Goal: Contribute content: Add original content to the website for others to see

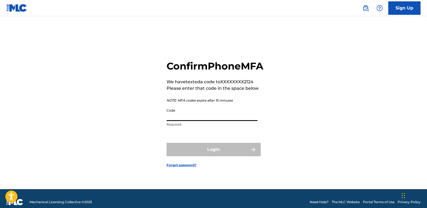
click at [242, 121] on input "Code" at bounding box center [212, 113] width 91 height 15
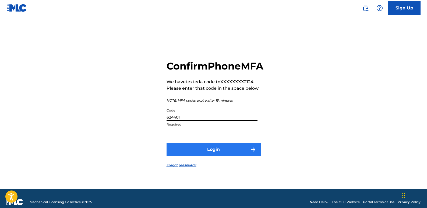
type input "624401"
click at [229, 154] on button "Login" at bounding box center [214, 149] width 94 height 13
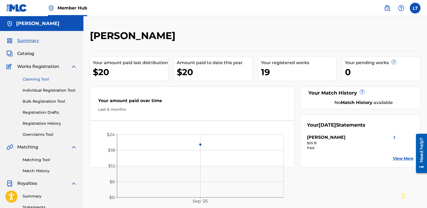
click at [42, 78] on link "Claiming Tool" at bounding box center [50, 79] width 54 height 6
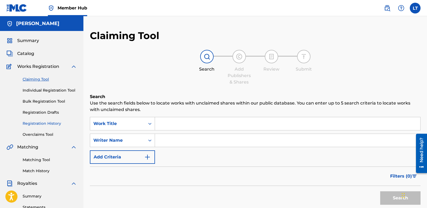
click at [44, 124] on link "Registration History" at bounding box center [50, 124] width 54 height 6
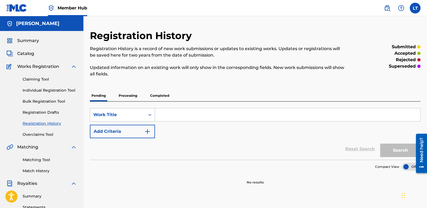
click at [147, 116] on div "Search Form" at bounding box center [150, 115] width 10 height 10
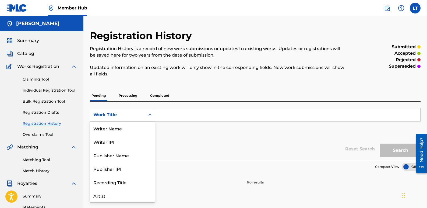
scroll to position [27, 0]
click at [115, 169] on div "Artist" at bounding box center [122, 168] width 65 height 13
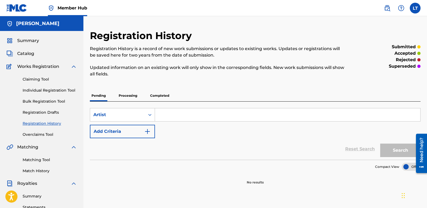
click at [169, 115] on input "Search Form" at bounding box center [288, 114] width 266 height 13
click at [168, 116] on input "Search Form" at bounding box center [288, 114] width 266 height 13
type input "K-NADA"
click at [386, 148] on button "Search" at bounding box center [401, 150] width 40 height 13
click at [23, 53] on span "Catalog" at bounding box center [25, 53] width 17 height 6
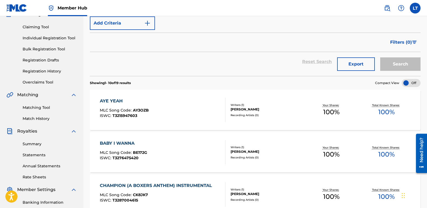
scroll to position [54, 0]
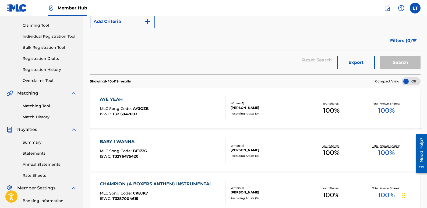
click at [177, 113] on div "AYE YEAH MLC Song Code : AY3OZB ISWC : T3215947603" at bounding box center [163, 108] width 126 height 24
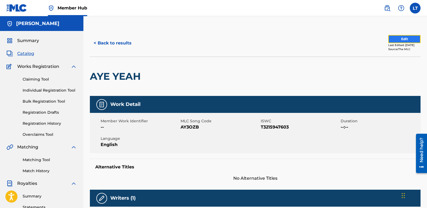
click at [402, 40] on button "Edit" at bounding box center [405, 39] width 32 height 8
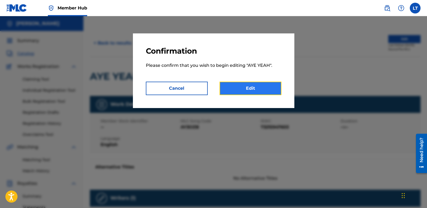
click at [246, 87] on link "Edit" at bounding box center [251, 88] width 62 height 13
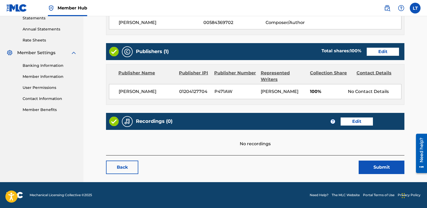
scroll to position [196, 0]
click at [354, 118] on link "Edit" at bounding box center [357, 121] width 32 height 8
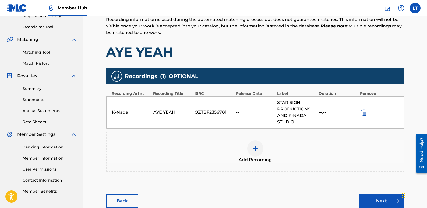
scroll to position [108, 0]
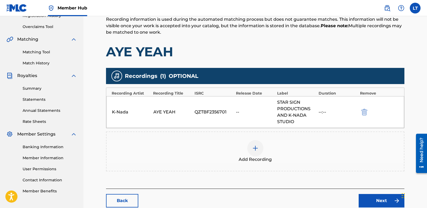
click at [257, 149] on img at bounding box center [255, 148] width 6 height 6
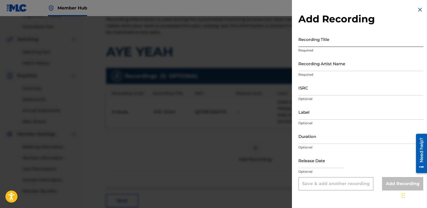
click at [362, 43] on input "Recording Title" at bounding box center [361, 39] width 125 height 15
type input "AYE YEAH"
click at [356, 64] on input "Recording Artist Name" at bounding box center [361, 63] width 125 height 15
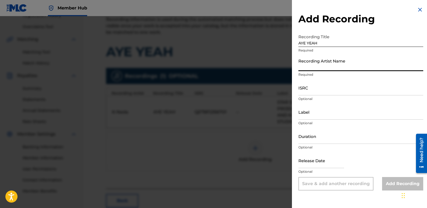
type input "K-Nada"
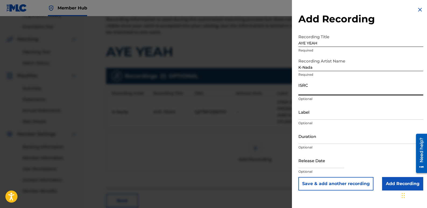
paste input "QZTBF2356701"
type input "QZTBF2356701"
click at [314, 116] on input "Label" at bounding box center [361, 111] width 125 height 15
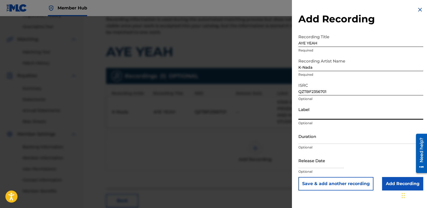
type input "Star Sign Productions and K-Nada Studio"
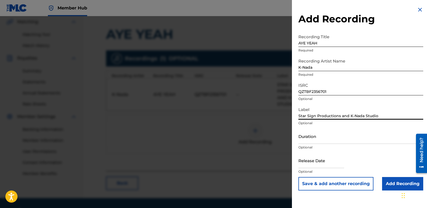
scroll to position [135, 0]
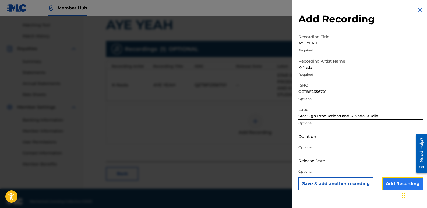
click at [387, 180] on input "Add Recording" at bounding box center [402, 183] width 41 height 13
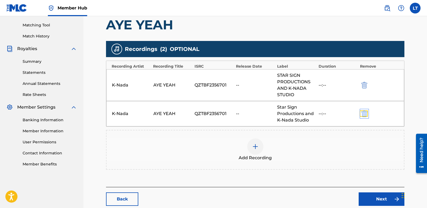
click at [363, 116] on img "submit" at bounding box center [365, 113] width 6 height 6
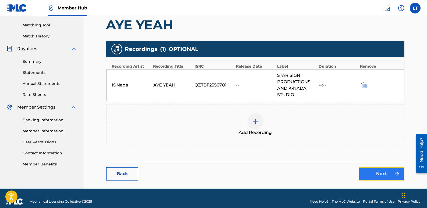
click at [379, 172] on link "Next" at bounding box center [382, 173] width 46 height 13
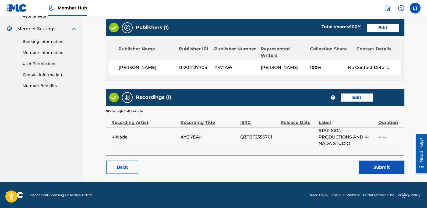
scroll to position [219, 0]
click at [378, 164] on button "Submit" at bounding box center [382, 167] width 46 height 13
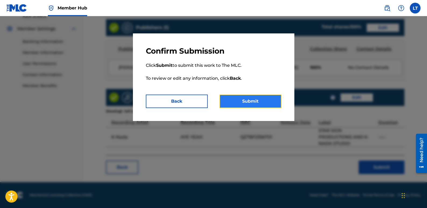
click at [261, 101] on button "Submit" at bounding box center [251, 101] width 62 height 13
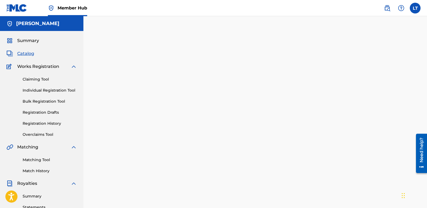
click at [27, 53] on span "Catalog" at bounding box center [25, 53] width 17 height 6
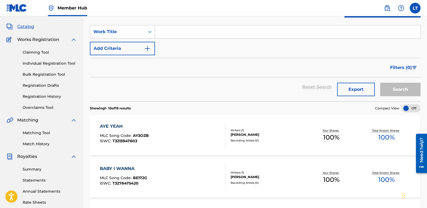
scroll to position [54, 0]
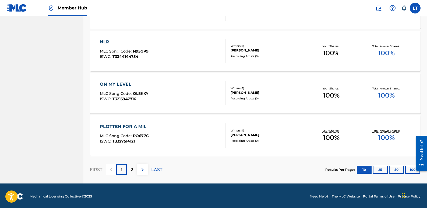
scroll to position [409, 0]
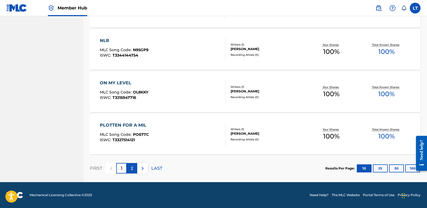
click at [135, 169] on div "2" at bounding box center [132, 168] width 11 height 11
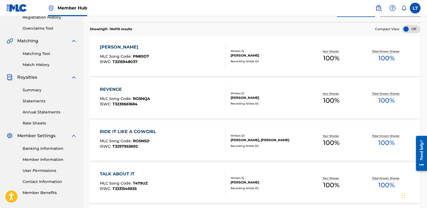
scroll to position [70, 0]
